Goal: Task Accomplishment & Management: Use online tool/utility

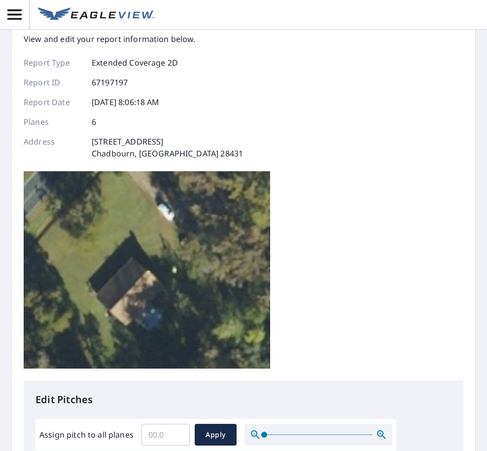
scroll to position [99, 0]
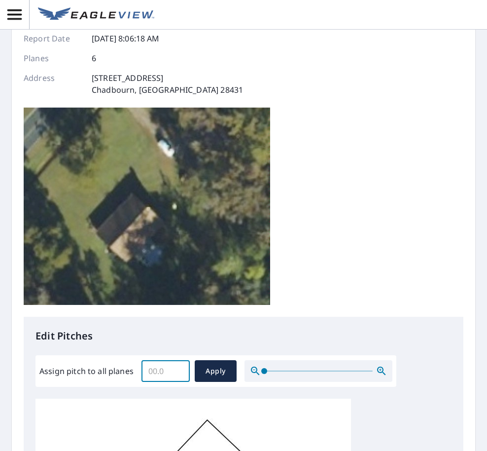
click at [156, 357] on input "Assign pitch to all planes" at bounding box center [165, 371] width 48 height 28
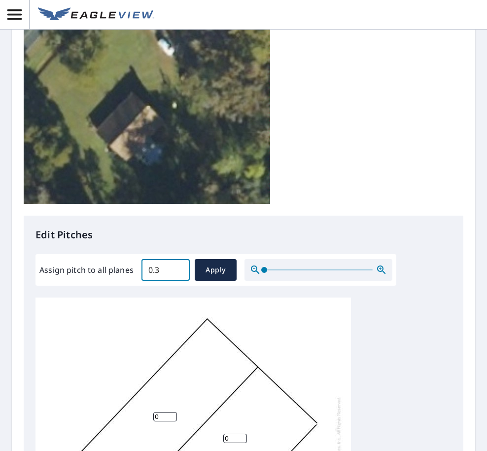
scroll to position [182, 0]
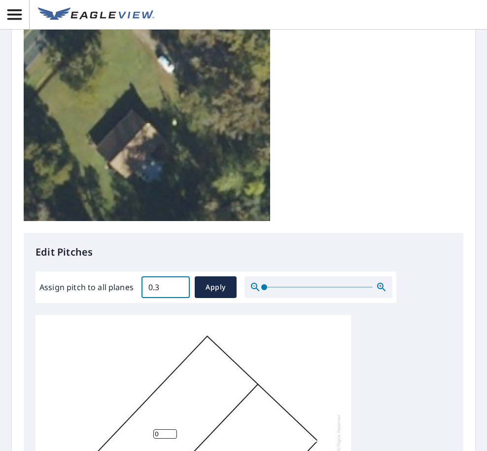
drag, startPoint x: 162, startPoint y: 127, endPoint x: 120, endPoint y: 127, distance: 41.4
click at [121, 276] on div "Assign pitch to all planes 0.3 ​ Apply" at bounding box center [215, 287] width 353 height 22
type input "0.4"
click at [219, 281] on span "Apply" at bounding box center [216, 287] width 26 height 12
type input "0.4"
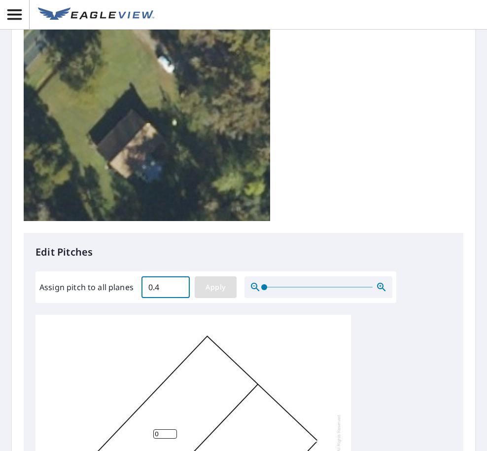
type input "0.4"
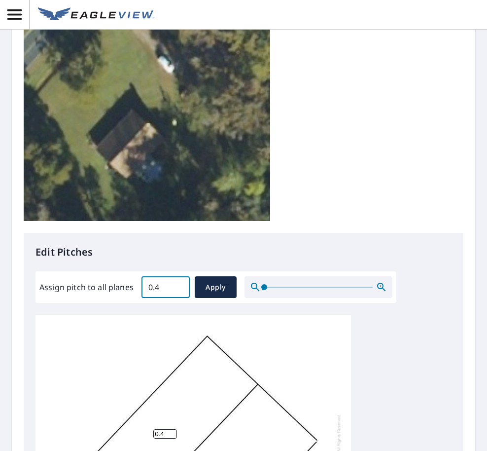
drag, startPoint x: 164, startPoint y: 126, endPoint x: 132, endPoint y: 128, distance: 31.6
click at [132, 276] on div "Assign pitch to all planes 0.4 ​ Apply" at bounding box center [215, 287] width 353 height 22
drag, startPoint x: 147, startPoint y: 129, endPoint x: 194, endPoint y: 139, distance: 47.9
click at [194, 276] on div "0.5 ​ Apply" at bounding box center [188, 287] width 95 height 22
type input "0.6"
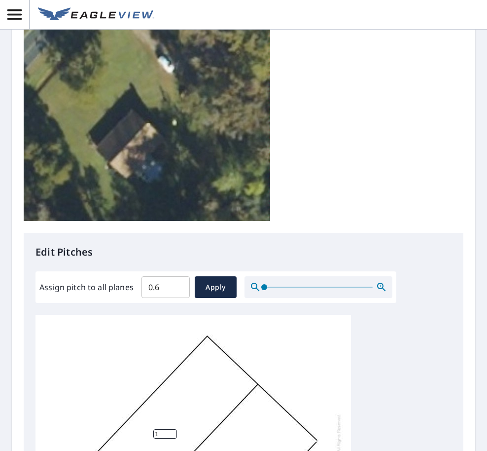
drag, startPoint x: 169, startPoint y: 273, endPoint x: 139, endPoint y: 272, distance: 30.1
click at [153, 429] on input "1" at bounding box center [165, 433] width 24 height 9
type input "2"
drag, startPoint x: 235, startPoint y: 300, endPoint x: 203, endPoint y: 297, distance: 31.7
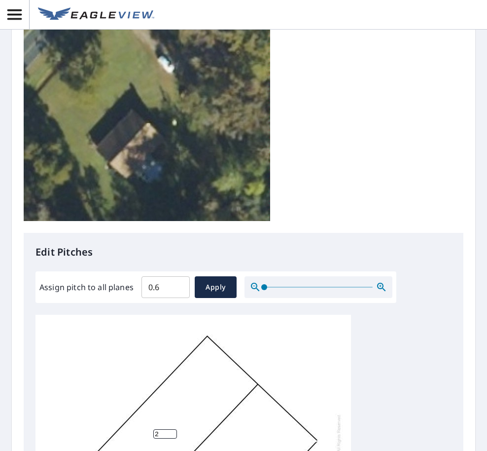
type input "1"
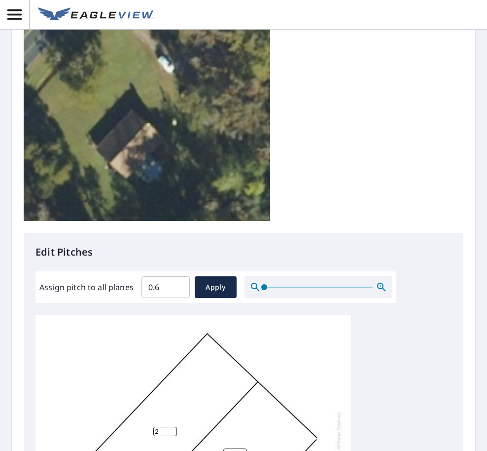
type input "1"
drag, startPoint x: 232, startPoint y: 362, endPoint x: 287, endPoint y: 340, distance: 59.8
drag, startPoint x: 288, startPoint y: 322, endPoint x: 218, endPoint y: 316, distance: 69.9
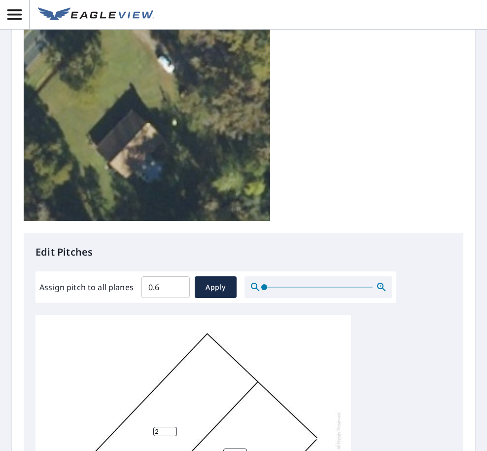
drag, startPoint x: 216, startPoint y: 316, endPoint x: 209, endPoint y: 315, distance: 7.4
drag, startPoint x: 151, startPoint y: 137, endPoint x: 166, endPoint y: 138, distance: 14.3
click at [152, 273] on input "0.6" at bounding box center [165, 287] width 48 height 28
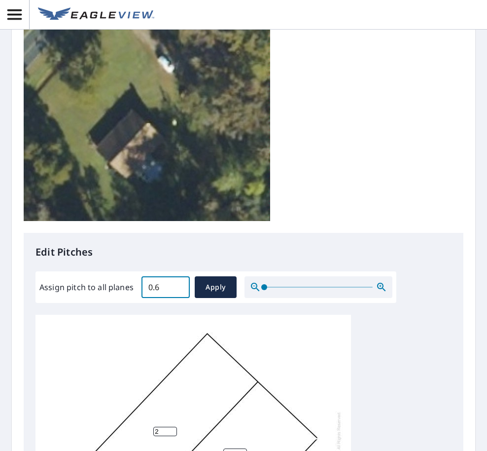
drag, startPoint x: 165, startPoint y: 135, endPoint x: 123, endPoint y: 135, distance: 41.9
click at [123, 276] on div "Assign pitch to all planes 0.6 ​ Apply" at bounding box center [215, 287] width 353 height 22
type input "8"
click at [165, 426] on input "2" at bounding box center [165, 430] width 24 height 9
click at [210, 281] on span "Apply" at bounding box center [216, 287] width 26 height 12
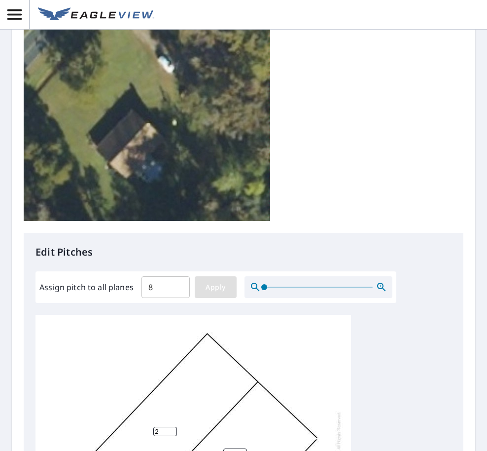
type input "8"
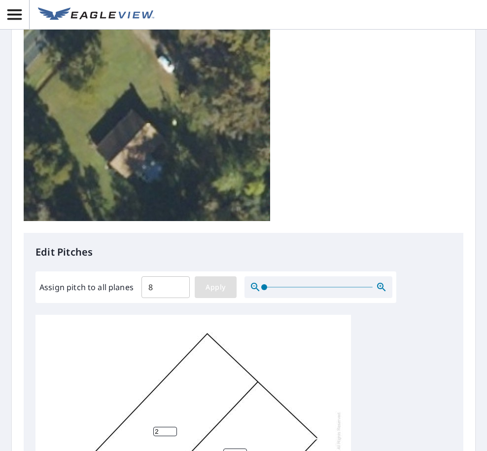
type input "8"
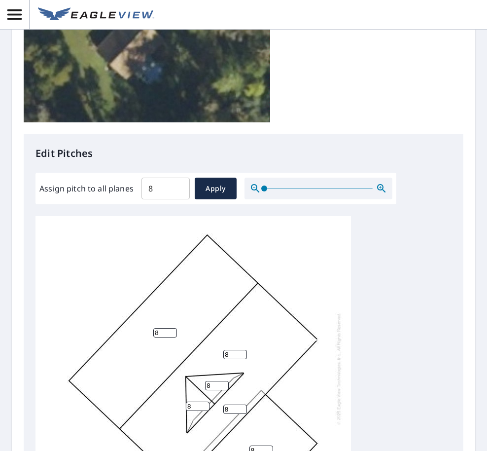
click at [259, 445] on input "8" at bounding box center [261, 449] width 24 height 9
type input "0"
click at [362, 245] on div "8 8 0 8 8 8" at bounding box center [243, 371] width 416 height 310
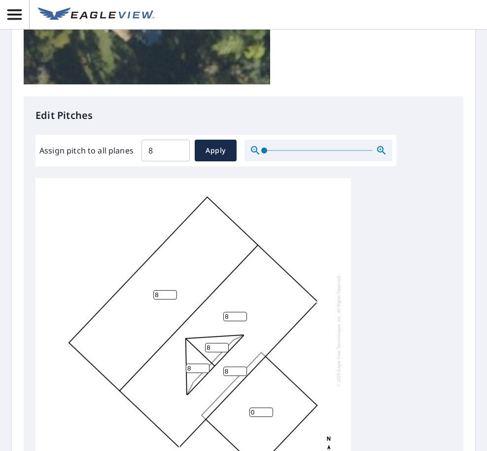
scroll to position [330, 0]
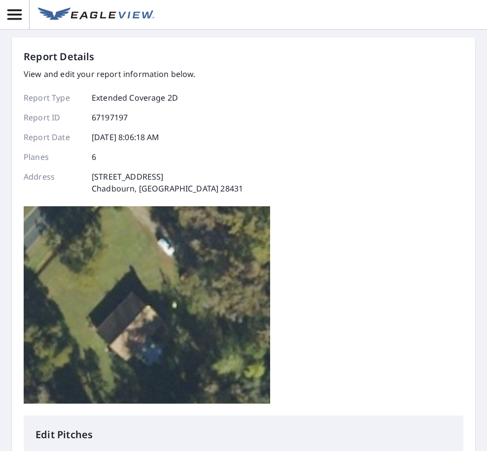
scroll to position [0, 0]
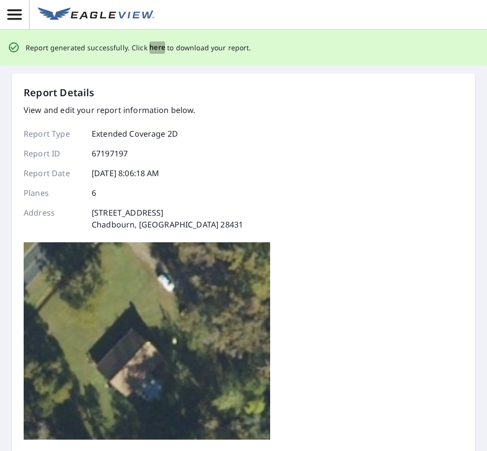
click at [158, 47] on span "here" at bounding box center [157, 47] width 16 height 12
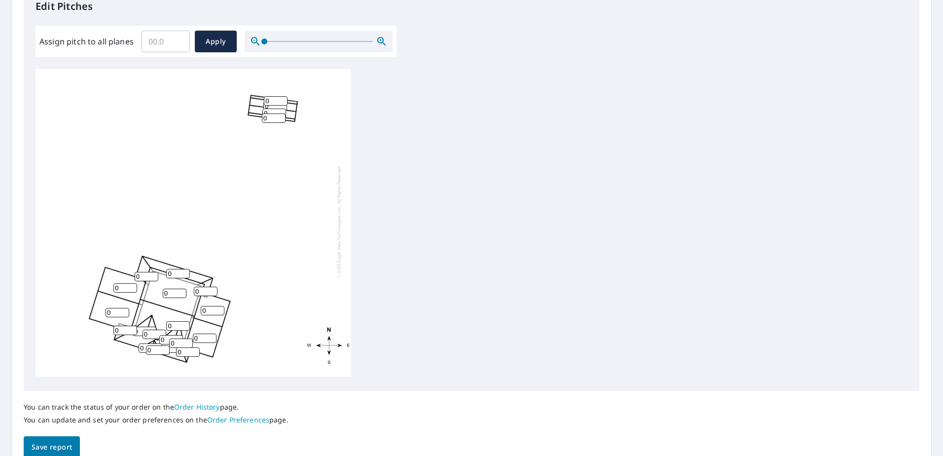
scroll to position [296, 0]
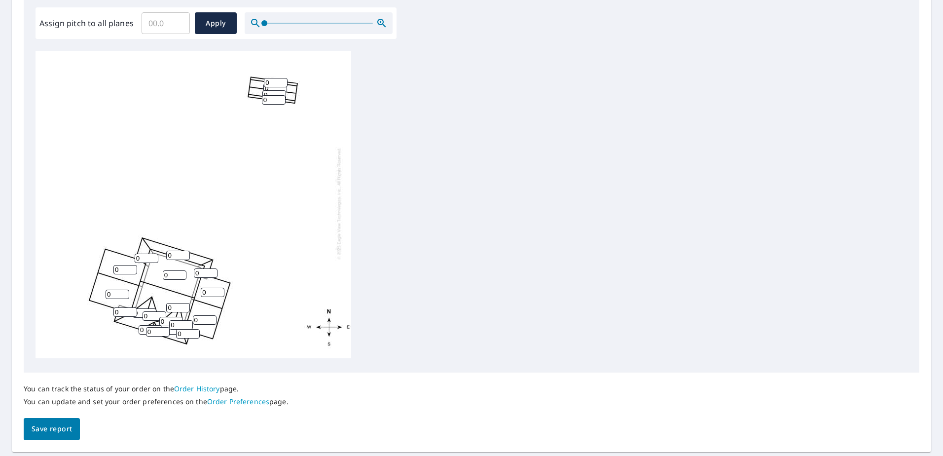
click at [117, 265] on input "0" at bounding box center [125, 269] width 24 height 9
type input "9"
click at [112, 289] on input "0" at bounding box center [118, 293] width 24 height 9
type input "9"
click at [211, 287] on input "0" at bounding box center [213, 291] width 24 height 9
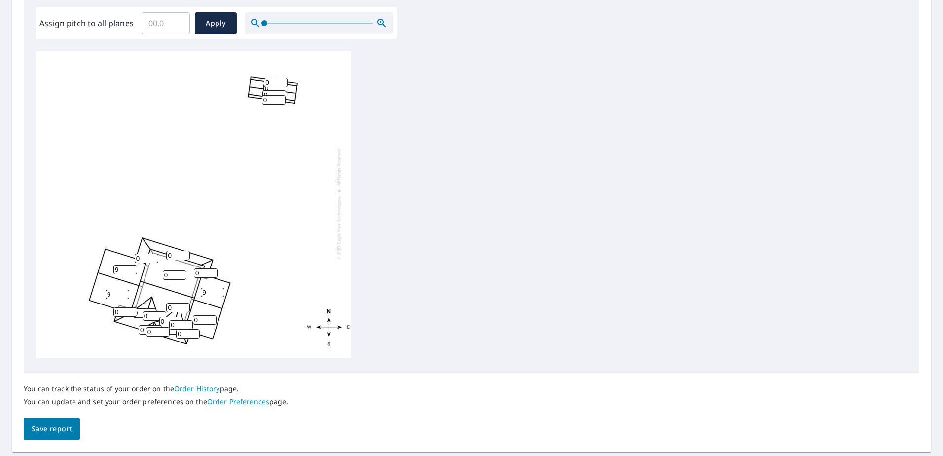
type input "9"
click at [201, 315] on input "0" at bounding box center [205, 319] width 24 height 9
type input "9"
click at [142, 253] on input "0" at bounding box center [147, 257] width 24 height 9
type input "4"
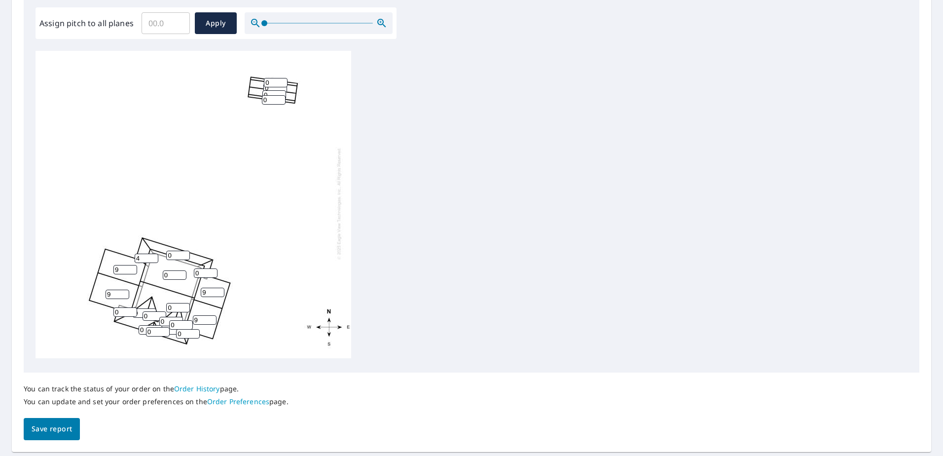
click at [176, 250] on input "0" at bounding box center [178, 254] width 24 height 9
type input "4"
click at [205, 268] on input "0" at bounding box center [206, 272] width 24 height 9
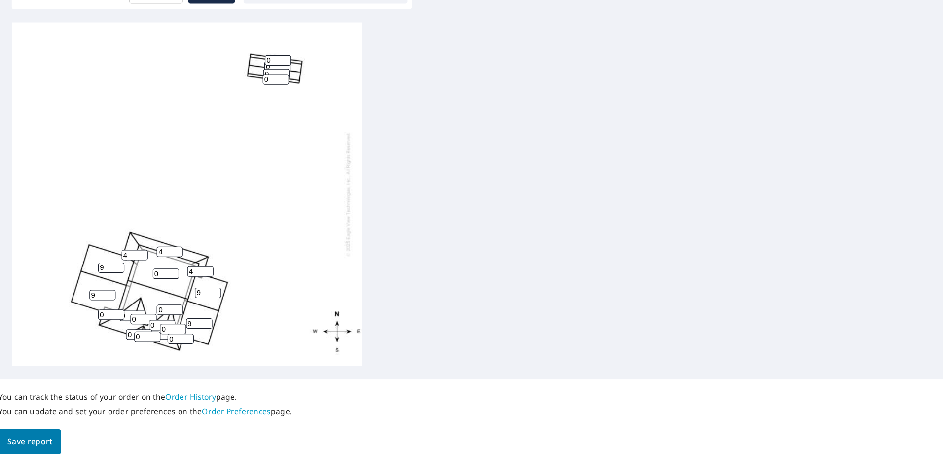
scroll to position [3, 0]
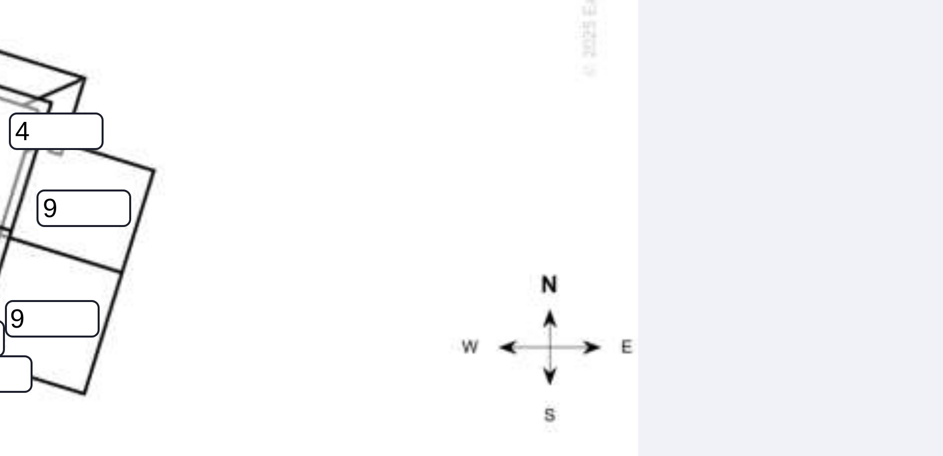
type input "4"
drag, startPoint x: 243, startPoint y: 318, endPoint x: 281, endPoint y: 314, distance: 38.2
click at [281, 314] on div "0 9 0 9 9 0 9 4 0 0 4 0 0 0 0 4 0 0 0 0 0 0" at bounding box center [193, 203] width 316 height 310
click at [244, 313] on div "0 9 0 9 9 0 9 4 0 0 4 0 0 0 0 4 0 0 0 0 0 0" at bounding box center [193, 203] width 316 height 310
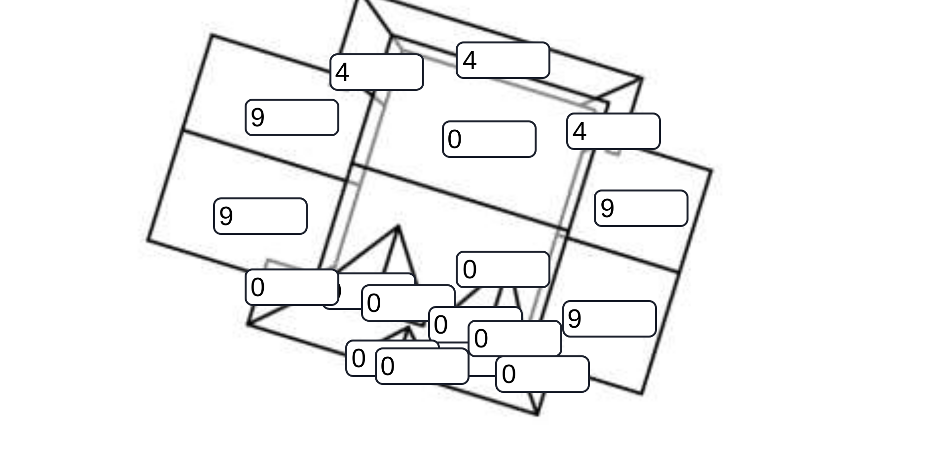
click at [120, 311] on input "0" at bounding box center [125, 311] width 24 height 9
click at [144, 329] on input "0" at bounding box center [151, 329] width 24 height 9
type input "4"
click at [153, 331] on input "0" at bounding box center [158, 331] width 24 height 9
type input "4"
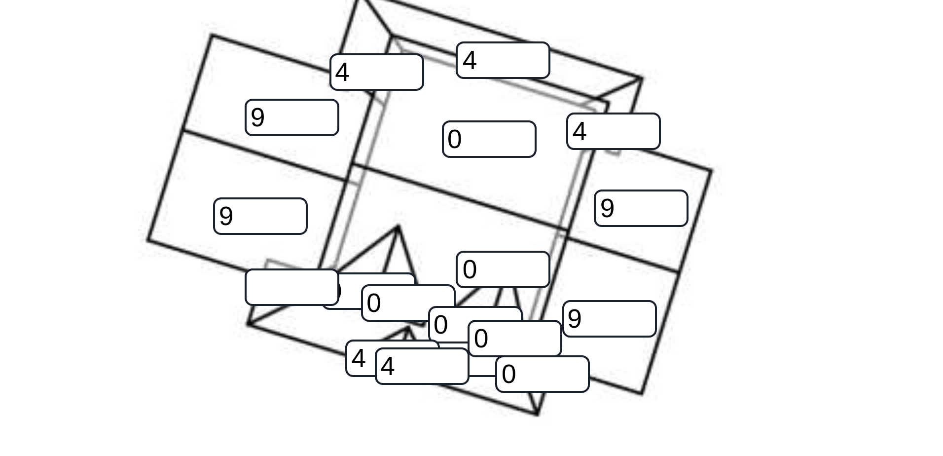
click at [173, 332] on input "0" at bounding box center [171, 329] width 24 height 9
click at [186, 335] on input "0" at bounding box center [188, 333] width 24 height 9
click at [182, 341] on div "0 9 0 9 9 0 9 4 0 0 4 0 0 0 4 0 0 0 0 4 4" at bounding box center [193, 203] width 316 height 310
click at [183, 334] on input "0" at bounding box center [188, 333] width 24 height 9
type input "4"
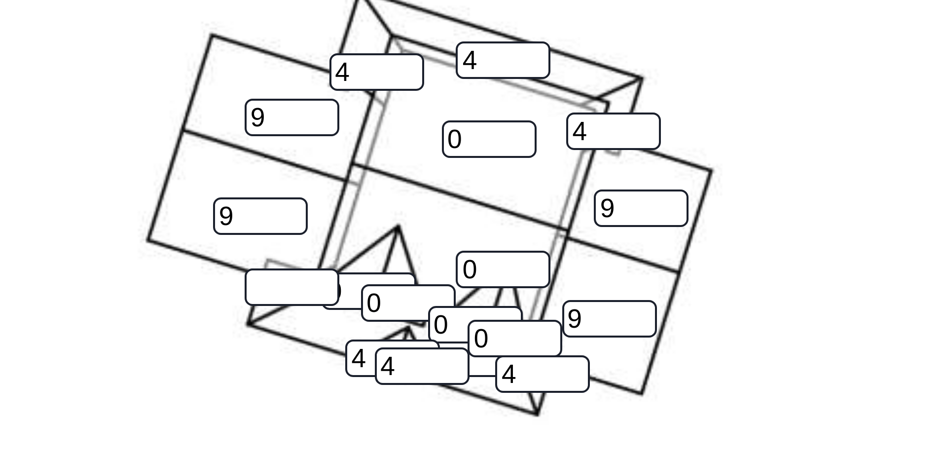
click at [172, 331] on input "0" at bounding box center [171, 329] width 24 height 9
click at [173, 331] on input "number" at bounding box center [171, 329] width 24 height 9
type input "4"
click at [176, 325] on input "0" at bounding box center [181, 324] width 24 height 9
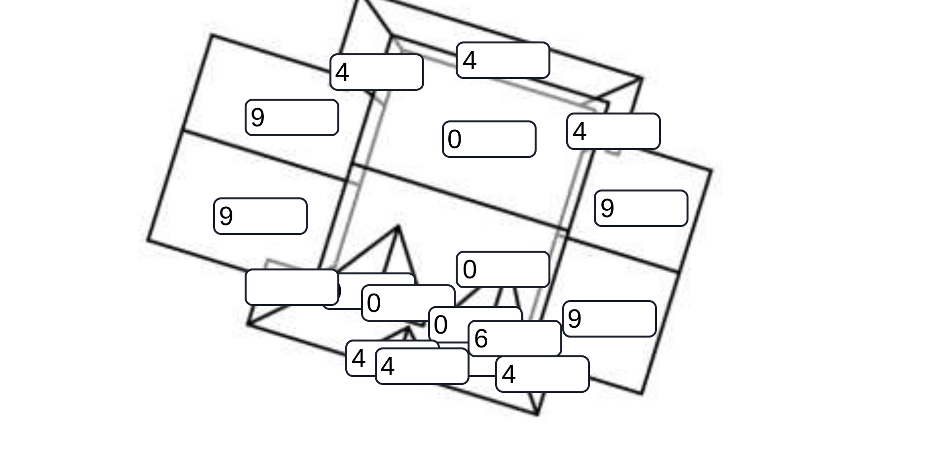
type input "6"
click at [163, 321] on input "0" at bounding box center [171, 321] width 24 height 9
type input "6"
click at [150, 316] on input "0" at bounding box center [154, 315] width 24 height 9
type input "6"
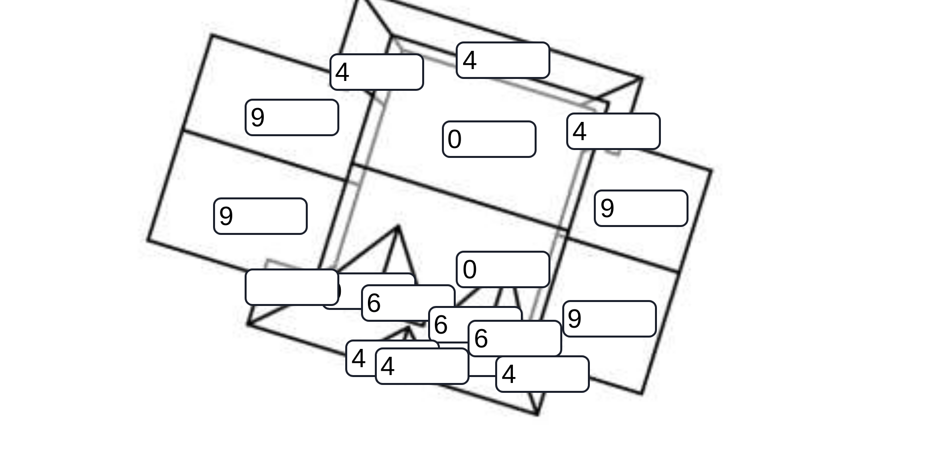
click at [140, 313] on input "0" at bounding box center [145, 312] width 24 height 9
type input "6"
click at [133, 324] on div "0 9 0 9 9 4 9 4 0 0 4 6 6 6 4 6 0 0 4 4 4" at bounding box center [193, 203] width 316 height 310
drag, startPoint x: 130, startPoint y: 320, endPoint x: 127, endPoint y: 311, distance: 9.5
click at [130, 320] on div "0 9 0 9 9 4 9 4 0 0 4 6 6 6 4 6 0 0 4 4 4" at bounding box center [193, 203] width 316 height 310
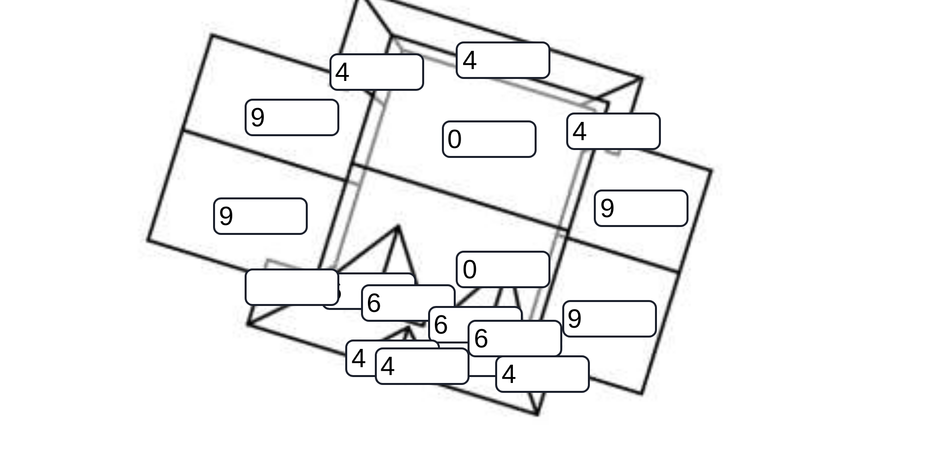
click at [127, 310] on input "number" at bounding box center [125, 311] width 24 height 9
type input "4"
click at [132, 321] on div "0 9 0 9 9 4 9 4 0 0 4 6 6 4 6 4 6 0 0 4 4 4" at bounding box center [193, 203] width 316 height 310
click at [173, 305] on input "0" at bounding box center [178, 307] width 24 height 9
type input "6"
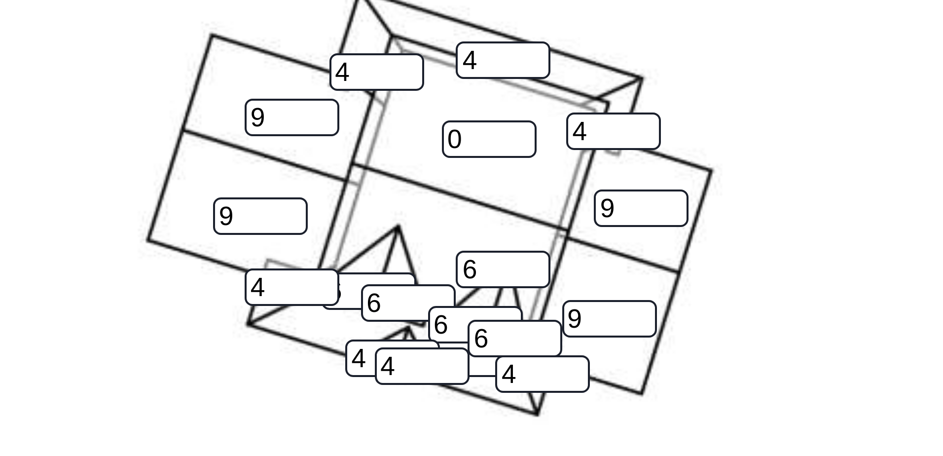
click at [168, 276] on input "0" at bounding box center [175, 274] width 24 height 9
type input "6"
click at [224, 329] on div "6 9 6 9 9 4 9 4 0 0 4 6 6 4 6 4 6 0 0 4 4 4" at bounding box center [193, 203] width 316 height 310
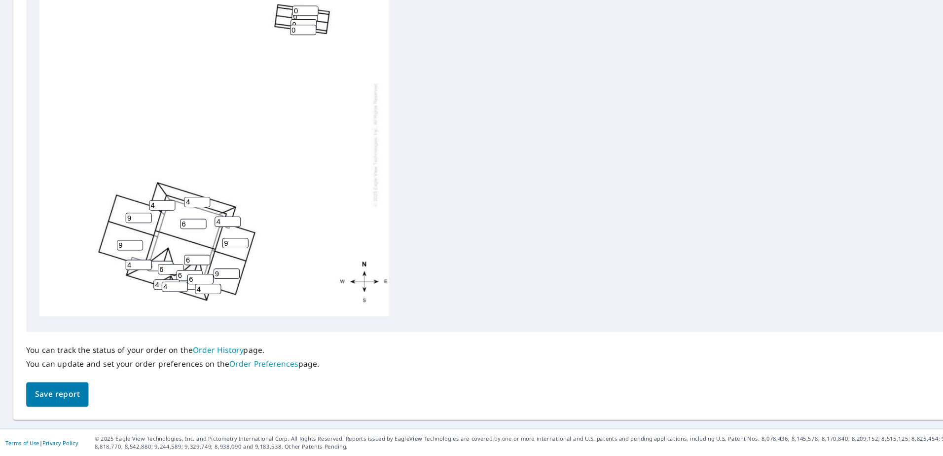
scroll to position [0, 0]
click at [67, 394] on span "Save report" at bounding box center [52, 400] width 40 height 12
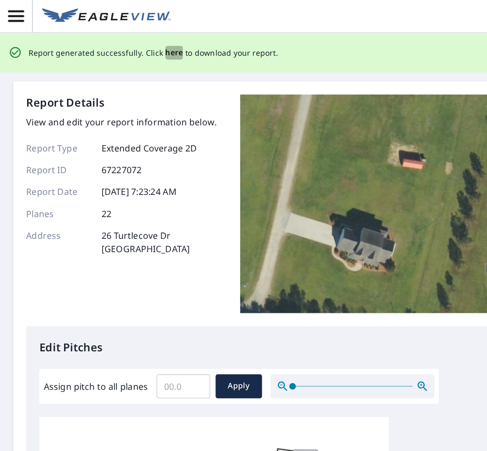
click at [154, 48] on span "here" at bounding box center [157, 47] width 16 height 12
